Goal: Transaction & Acquisition: Purchase product/service

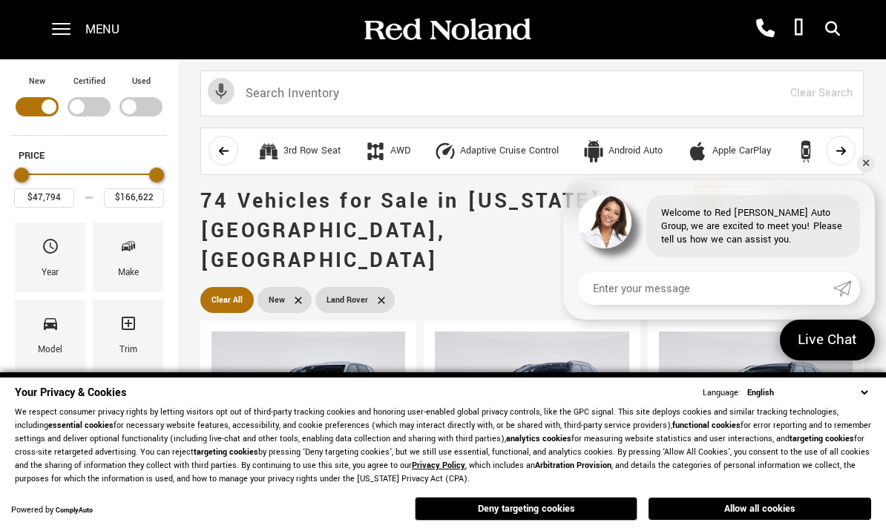
click at [761, 501] on button "Allow all cookies" at bounding box center [760, 509] width 223 height 22
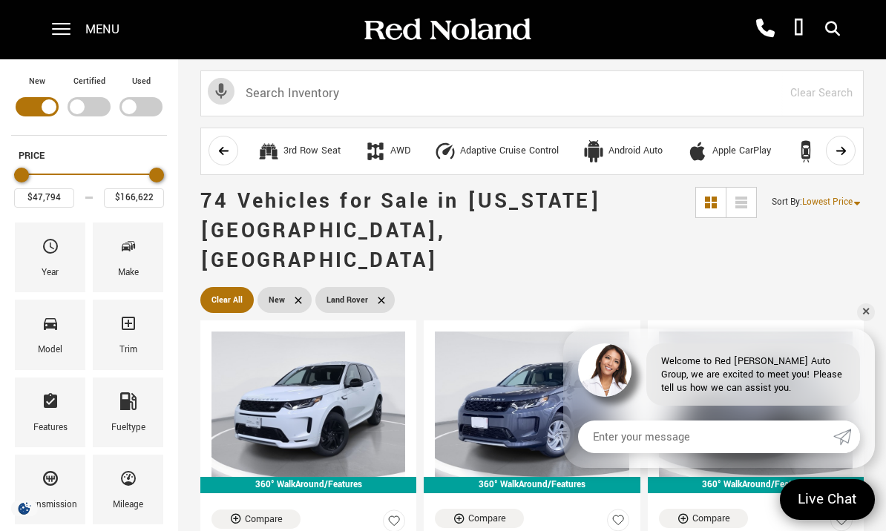
click at [12, 104] on button "New" at bounding box center [37, 95] width 52 height 42
type input "$14,877"
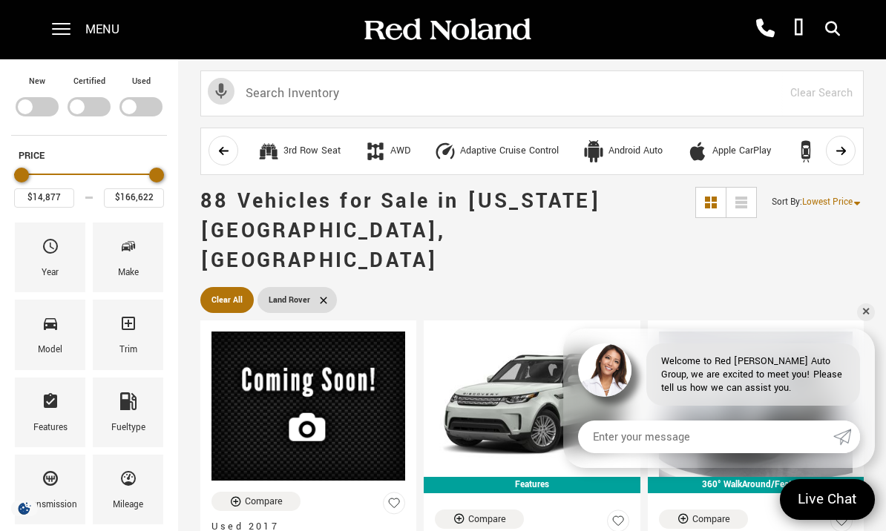
click at [145, 105] on div "Filter by Vehicle Type" at bounding box center [140, 106] width 43 height 19
type input "$88,361"
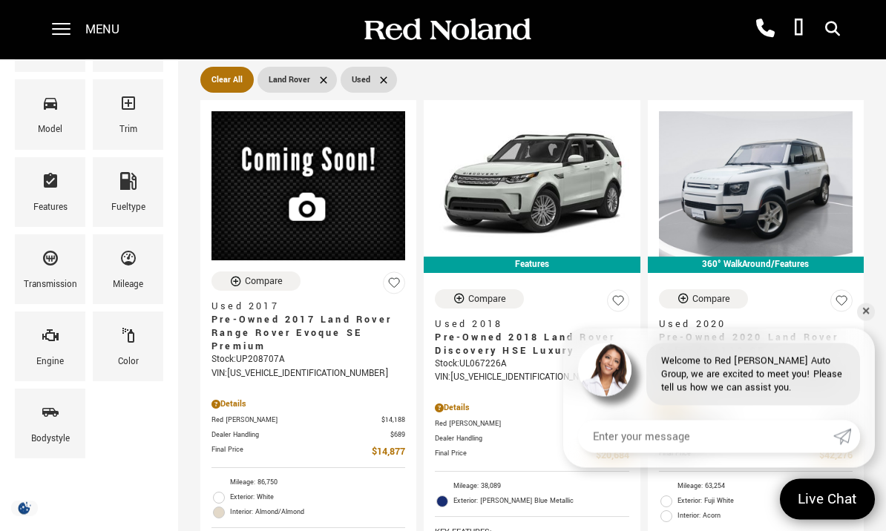
scroll to position [211, 0]
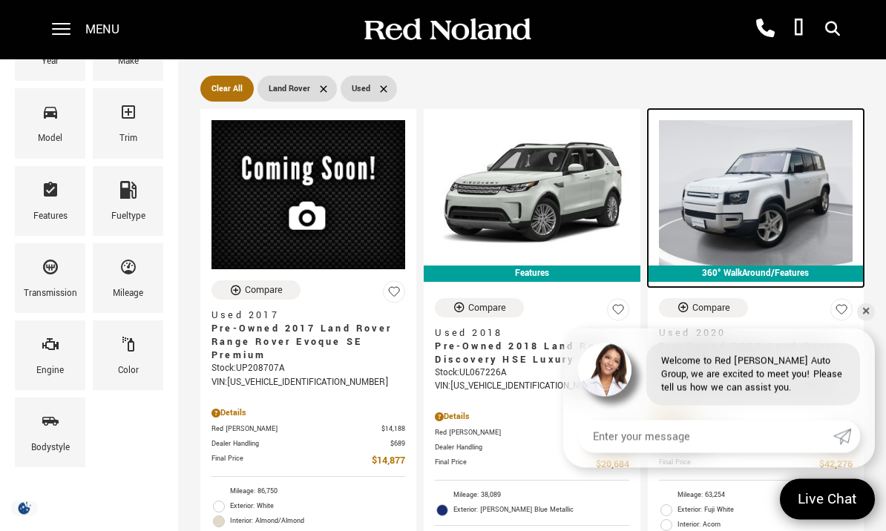
click at [815, 177] on img at bounding box center [756, 193] width 194 height 145
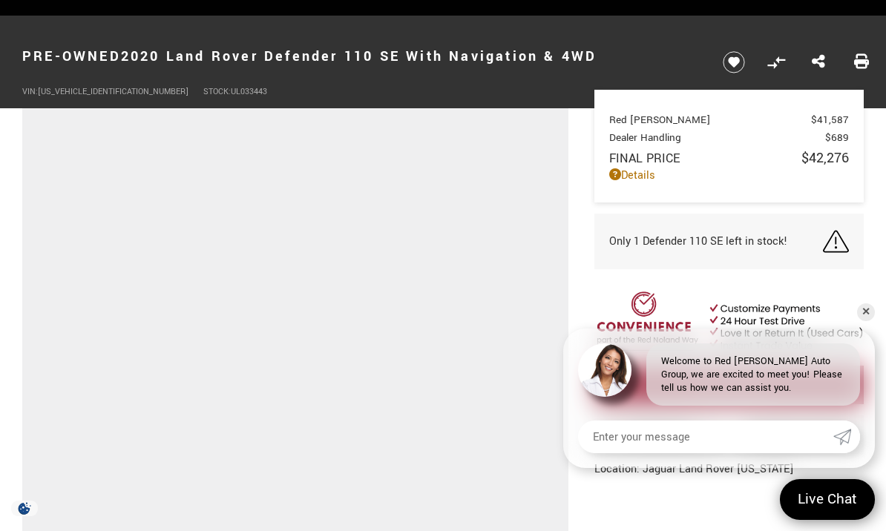
click at [837, 310] on img at bounding box center [728, 323] width 269 height 63
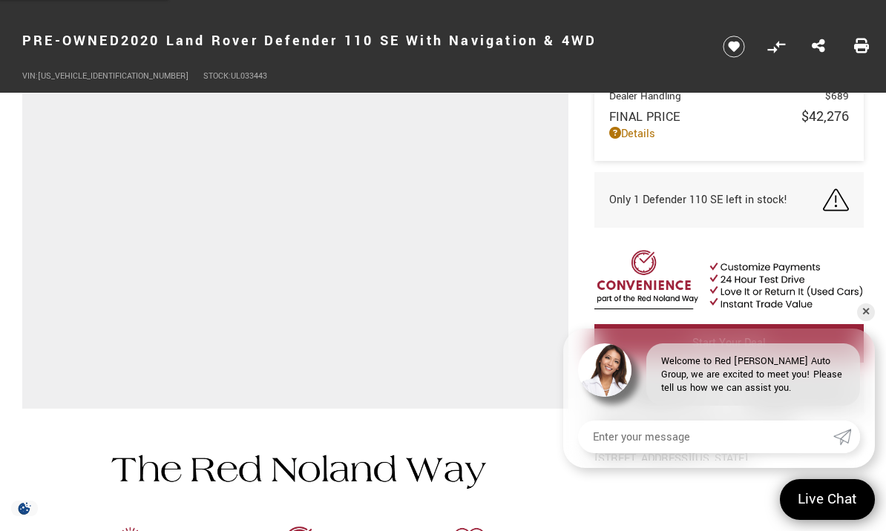
scroll to position [270, 0]
